Goal: Use online tool/utility: Use online tool/utility

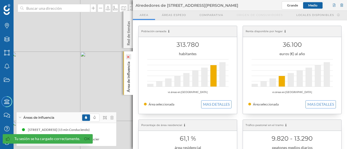
click at [129, 59] on icon at bounding box center [128, 56] width 5 height 5
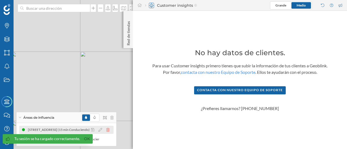
click at [108, 131] on icon at bounding box center [107, 130] width 3 height 4
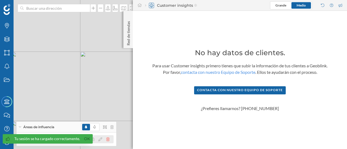
click at [109, 138] on icon at bounding box center [107, 140] width 3 height 4
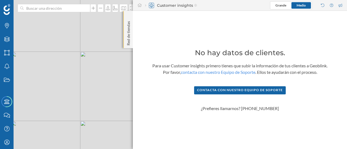
click at [130, 38] on p "Red de tiendas" at bounding box center [128, 32] width 5 height 27
click at [128, 18] on icon at bounding box center [128, 16] width 2 height 3
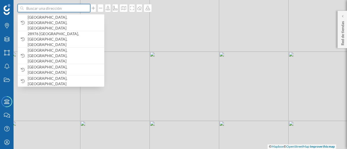
click at [79, 11] on input at bounding box center [54, 8] width 61 height 8
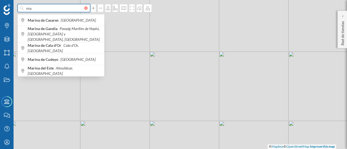
type input "m"
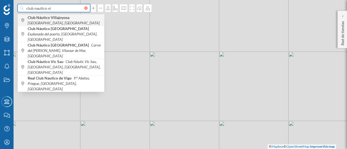
type input "club nautico vi"
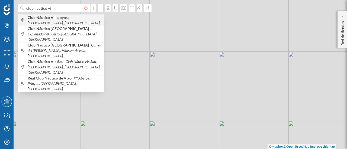
click at [70, 21] on span "Club Náutico Villajoyosa [GEOGRAPHIC_DATA], [GEOGRAPHIC_DATA], [GEOGRAPHIC_DATA]" at bounding box center [65, 20] width 74 height 11
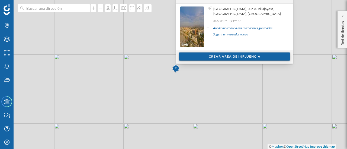
click at [215, 57] on div "Crear área de influencia" at bounding box center [234, 57] width 111 height 8
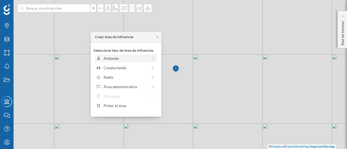
click at [156, 60] on div "Andando" at bounding box center [126, 58] width 62 height 8
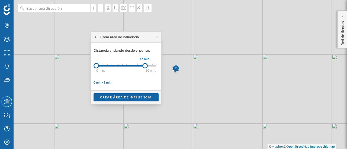
drag, startPoint x: 101, startPoint y: 66, endPoint x: 144, endPoint y: 67, distance: 43.9
click at [144, 67] on div at bounding box center [144, 65] width 5 height 5
click at [134, 98] on div "Crear área de influencia" at bounding box center [125, 97] width 65 height 8
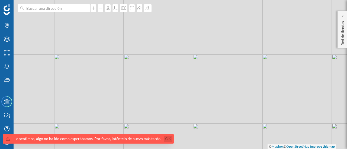
click at [164, 140] on link "Ok" at bounding box center [168, 139] width 9 height 6
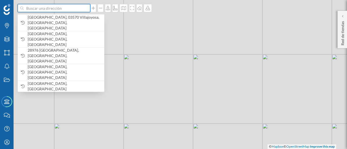
click at [47, 10] on input at bounding box center [54, 8] width 61 height 8
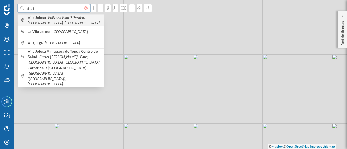
type input "vila j"
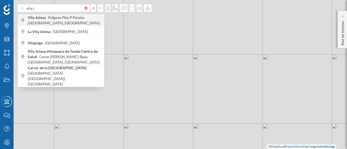
click at [53, 19] on icon "Polígono Plan P Paraíso, [GEOGRAPHIC_DATA], [GEOGRAPHIC_DATA]" at bounding box center [64, 20] width 72 height 10
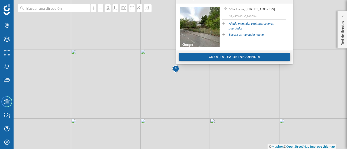
click at [210, 58] on div "Crear área de influencia" at bounding box center [234, 57] width 111 height 8
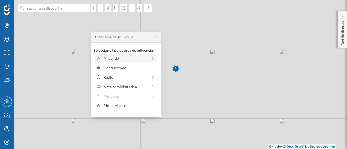
click at [145, 57] on div "Andando" at bounding box center [125, 59] width 44 height 6
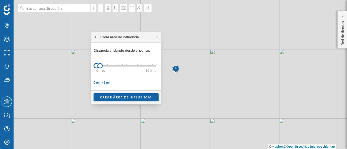
click at [131, 64] on div "0 min. 3 min. 4 min. 5 min. 6 min. 7 min. 8 min. 9 min. 10 min. 11 min. 12 min.…" at bounding box center [126, 66] width 60 height 7
drag, startPoint x: 131, startPoint y: 64, endPoint x: 144, endPoint y: 65, distance: 12.5
click at [144, 65] on div at bounding box center [143, 65] width 5 height 5
click at [139, 98] on div "Crear área de influencia" at bounding box center [125, 97] width 65 height 8
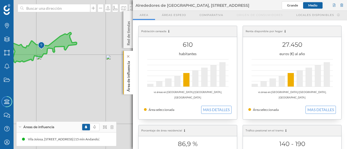
click at [126, 74] on p "Área de influencia" at bounding box center [128, 75] width 5 height 33
